Goal: Use online tool/utility: Utilize a website feature to perform a specific function

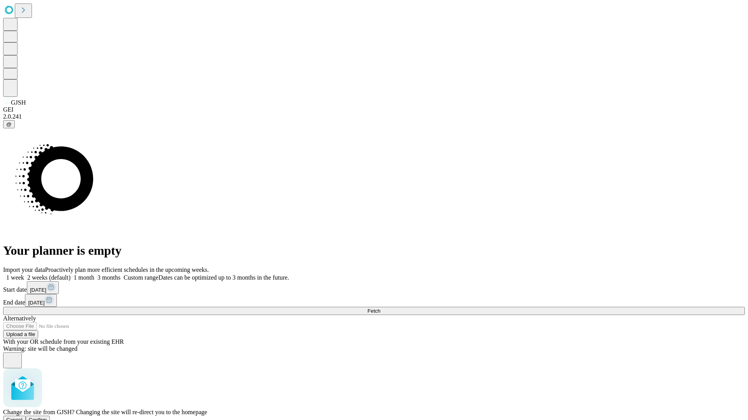
click at [47, 417] on span "Confirm" at bounding box center [38, 420] width 18 height 6
click at [24, 274] on label "1 week" at bounding box center [13, 277] width 21 height 7
click at [380, 308] on span "Fetch" at bounding box center [373, 311] width 13 height 6
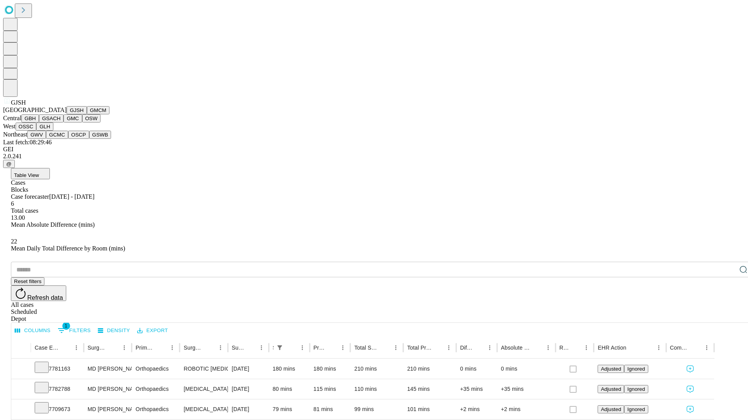
click at [87, 114] on button "GMCM" at bounding box center [98, 110] width 23 height 8
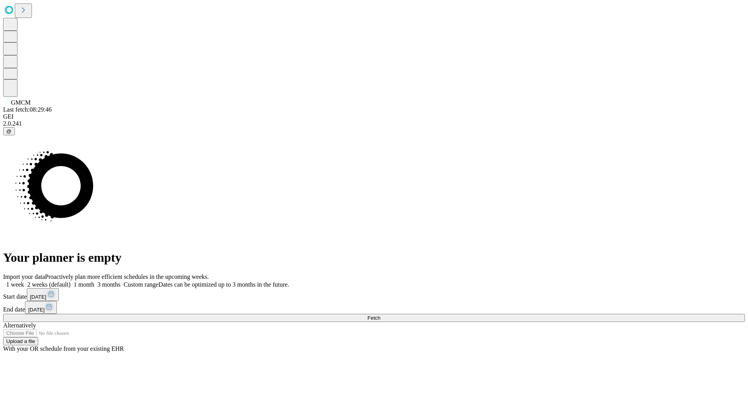
click at [380, 315] on span "Fetch" at bounding box center [373, 318] width 13 height 6
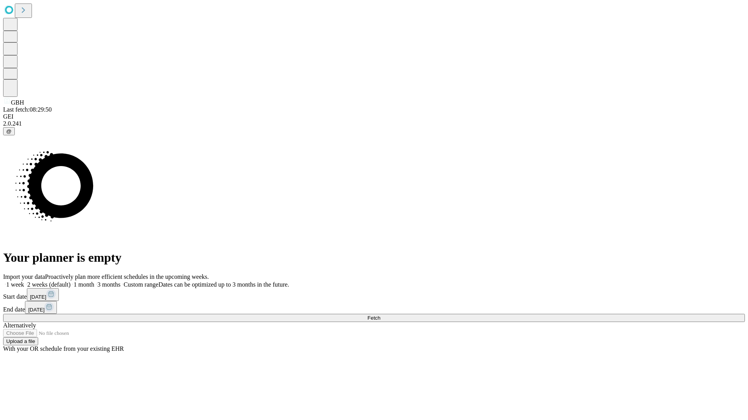
click at [24, 281] on label "1 week" at bounding box center [13, 284] width 21 height 7
click at [380, 315] on span "Fetch" at bounding box center [373, 318] width 13 height 6
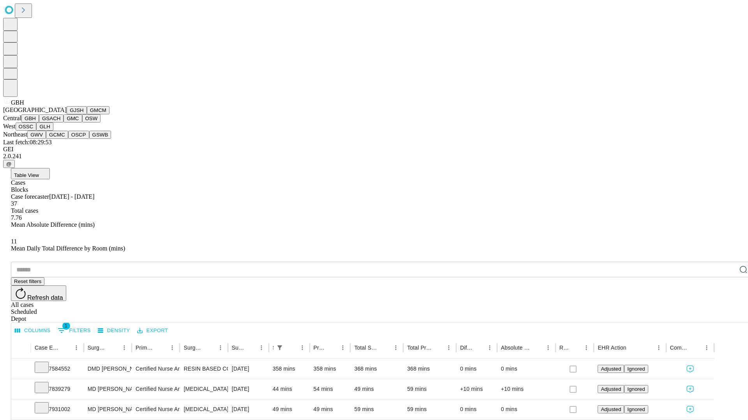
click at [60, 123] on button "GSACH" at bounding box center [51, 118] width 25 height 8
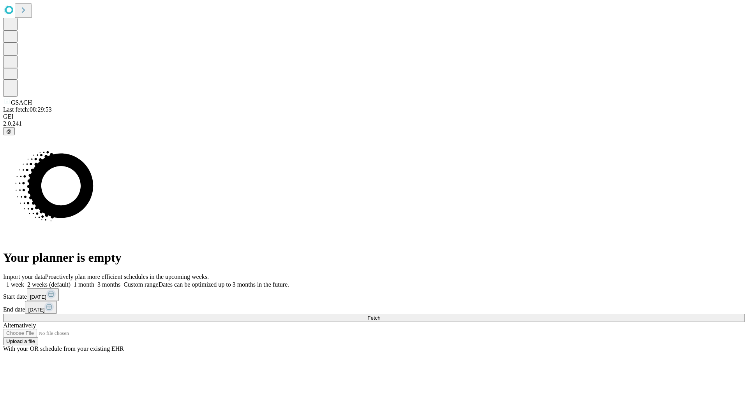
click at [24, 281] on label "1 week" at bounding box center [13, 284] width 21 height 7
click at [380, 315] on span "Fetch" at bounding box center [373, 318] width 13 height 6
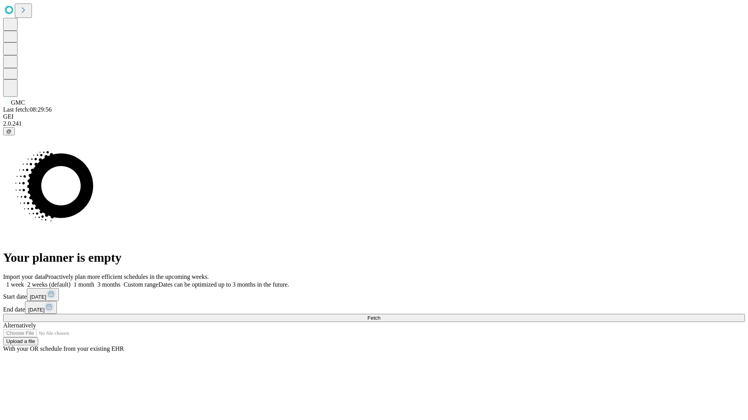
click at [24, 281] on label "1 week" at bounding box center [13, 284] width 21 height 7
click at [380, 315] on span "Fetch" at bounding box center [373, 318] width 13 height 6
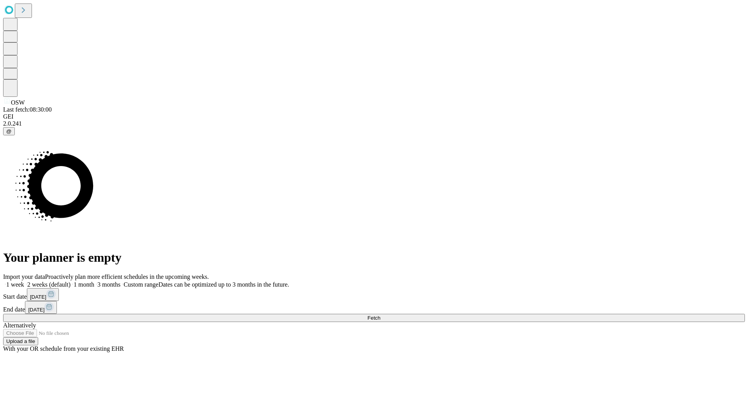
click at [24, 281] on label "1 week" at bounding box center [13, 284] width 21 height 7
click at [380, 315] on span "Fetch" at bounding box center [373, 318] width 13 height 6
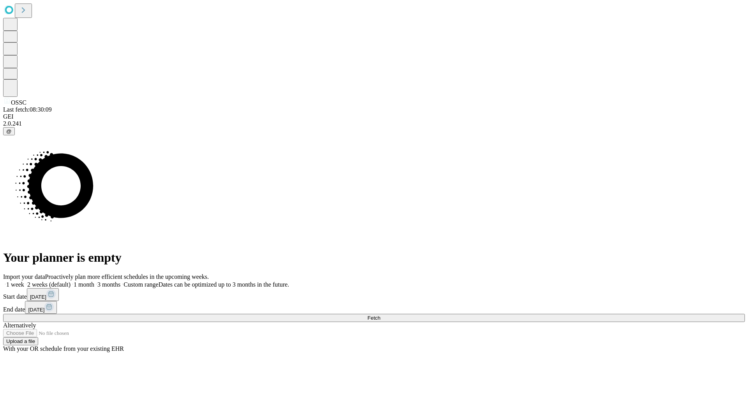
click at [24, 281] on label "1 week" at bounding box center [13, 284] width 21 height 7
click at [380, 315] on span "Fetch" at bounding box center [373, 318] width 13 height 6
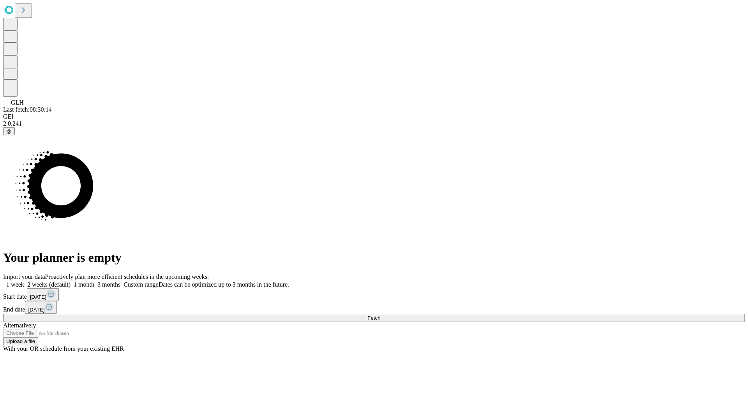
click at [24, 281] on label "1 week" at bounding box center [13, 284] width 21 height 7
click at [380, 315] on span "Fetch" at bounding box center [373, 318] width 13 height 6
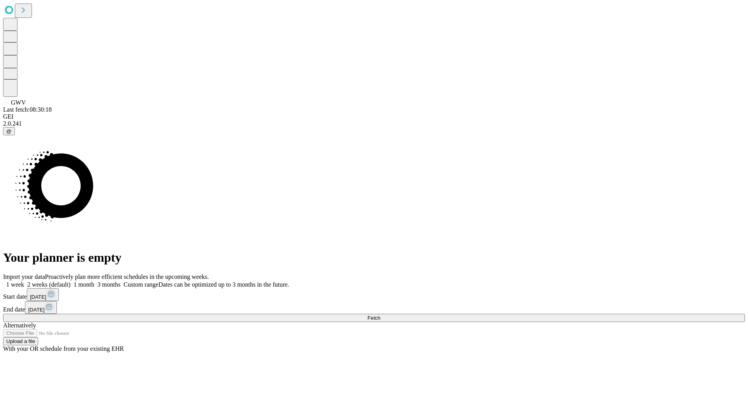
click at [24, 281] on label "1 week" at bounding box center [13, 284] width 21 height 7
click at [380, 315] on span "Fetch" at bounding box center [373, 318] width 13 height 6
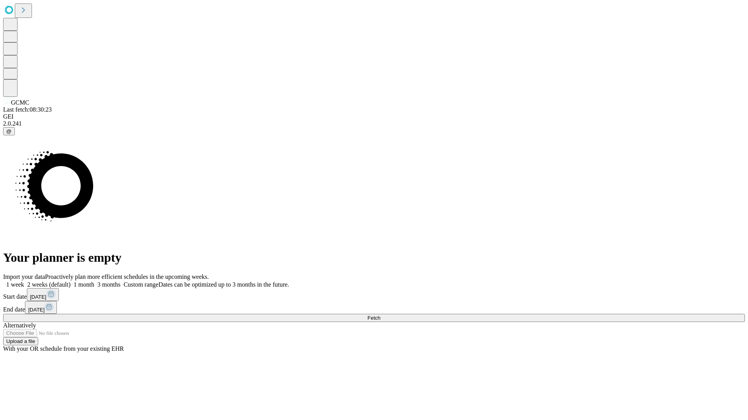
click at [24, 281] on label "1 week" at bounding box center [13, 284] width 21 height 7
click at [380, 315] on span "Fetch" at bounding box center [373, 318] width 13 height 6
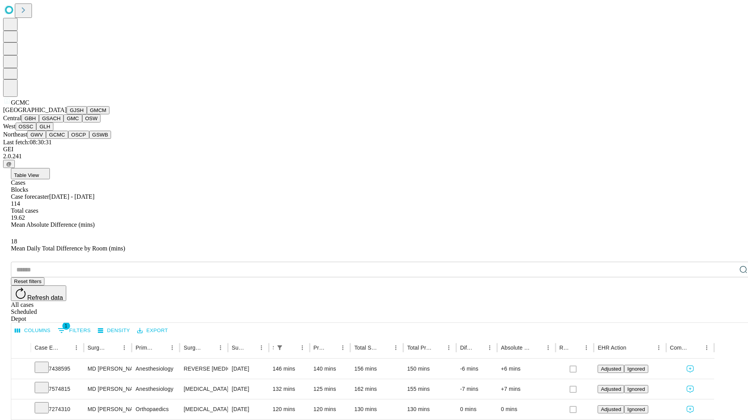
click at [68, 139] on button "OSCP" at bounding box center [78, 135] width 21 height 8
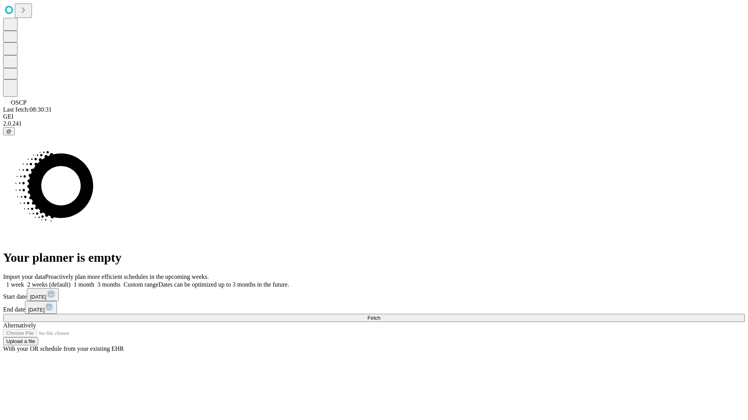
click at [24, 281] on label "1 week" at bounding box center [13, 284] width 21 height 7
click at [380, 315] on span "Fetch" at bounding box center [373, 318] width 13 height 6
